Goal: Check status: Check status

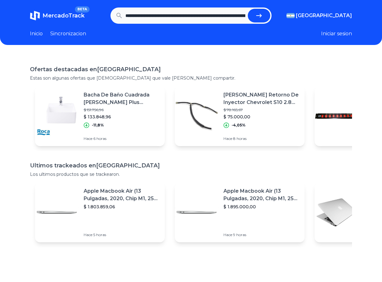
scroll to position [0, 198]
click at [250, 9] on button "submit" at bounding box center [261, 16] width 22 height 14
type input "**********"
